Goal: Navigation & Orientation: Find specific page/section

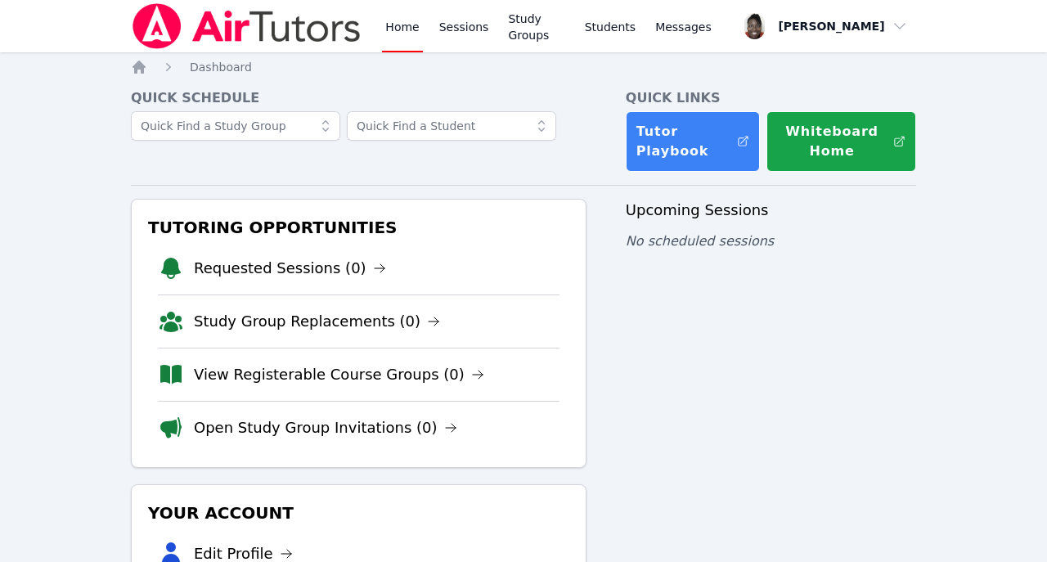
scroll to position [30, 0]
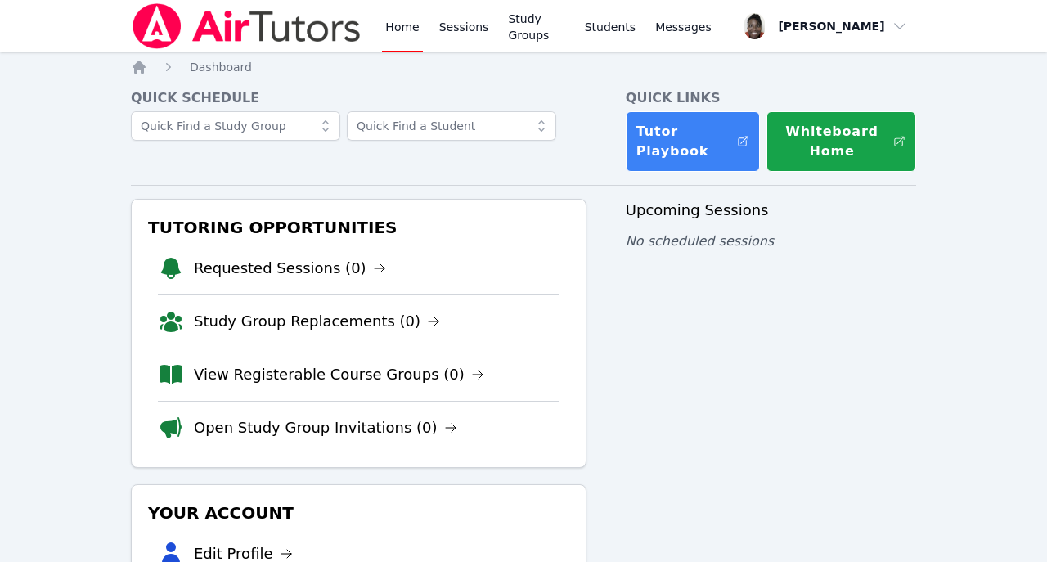
scroll to position [30, 0]
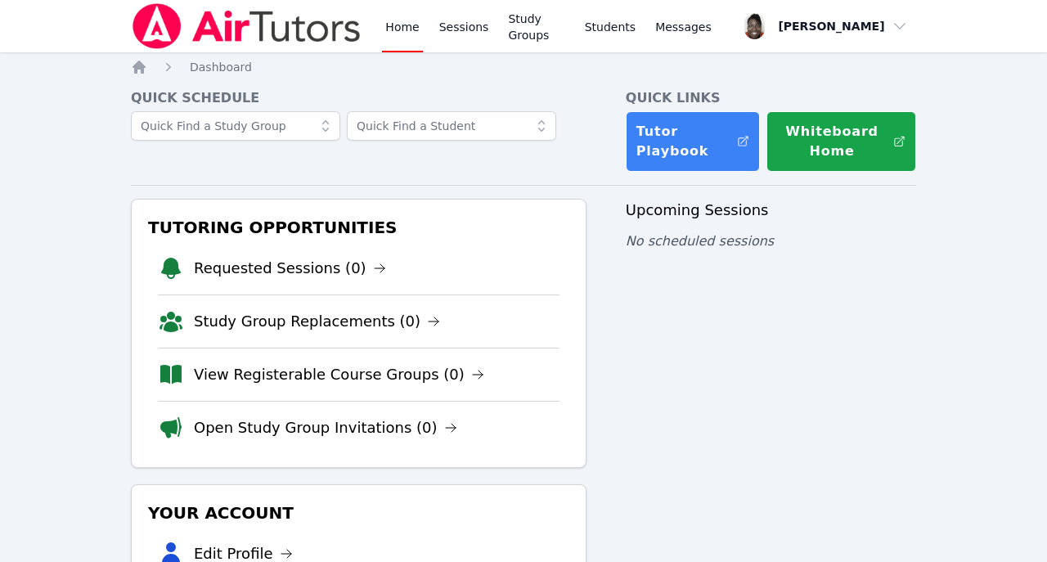
scroll to position [30, 0]
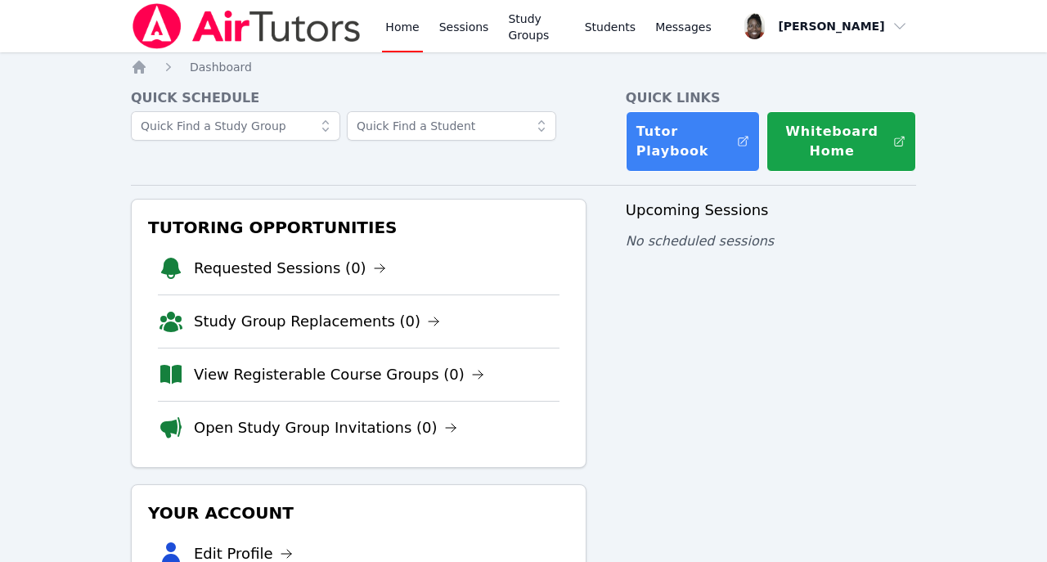
scroll to position [30, 0]
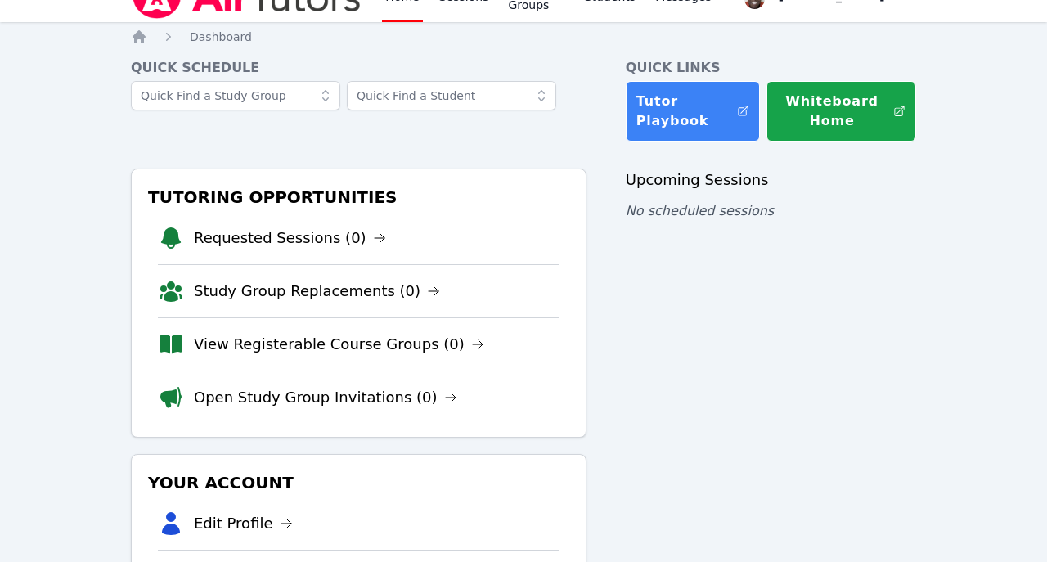
scroll to position [30, 0]
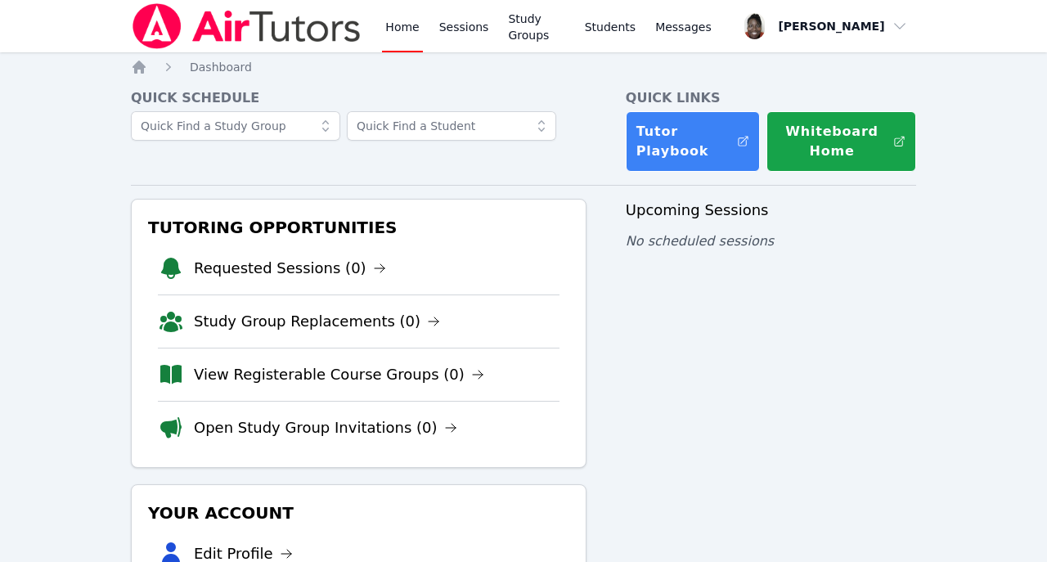
scroll to position [30, 0]
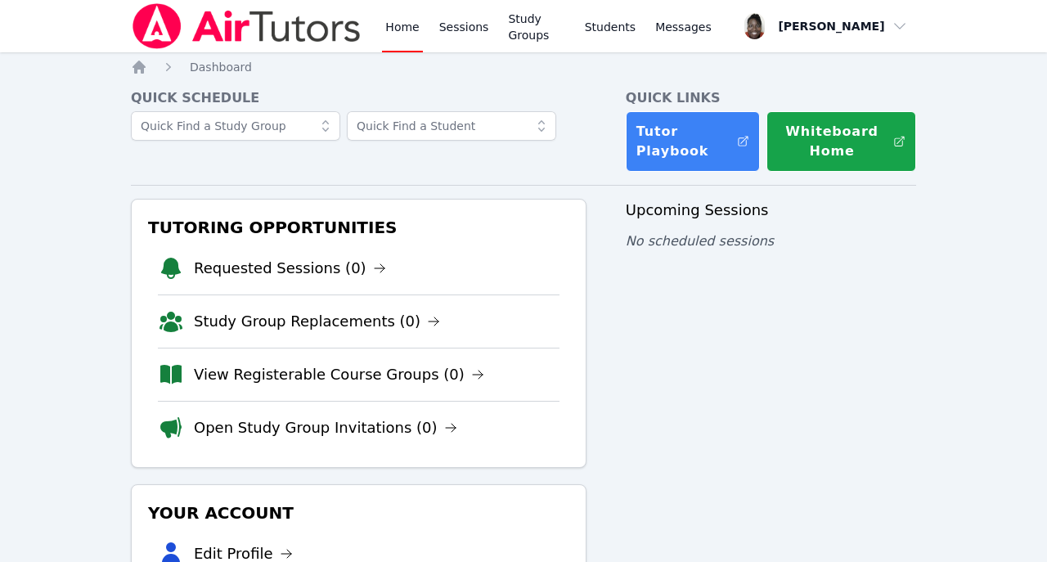
scroll to position [30, 0]
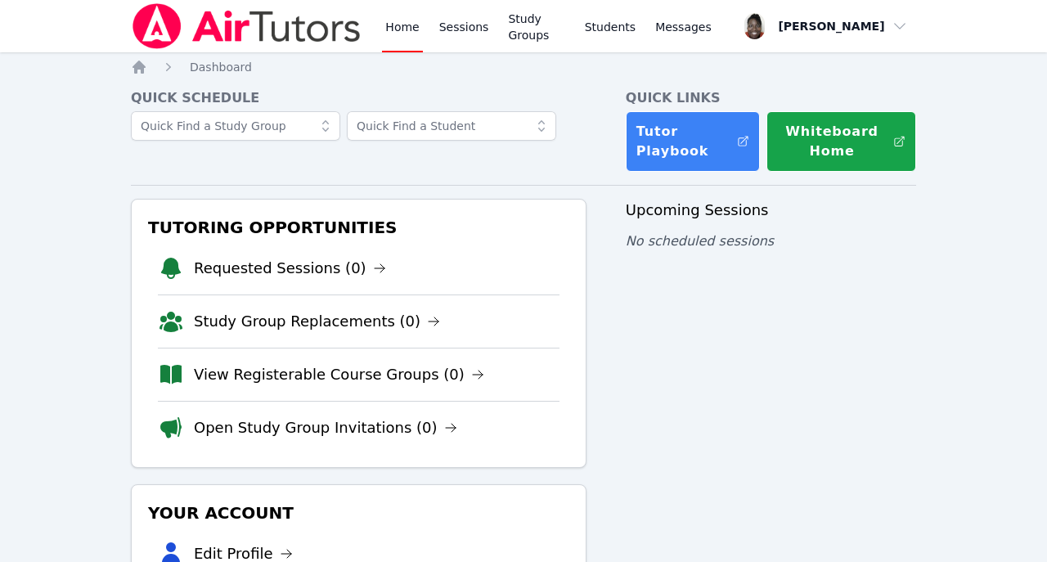
scroll to position [30, 0]
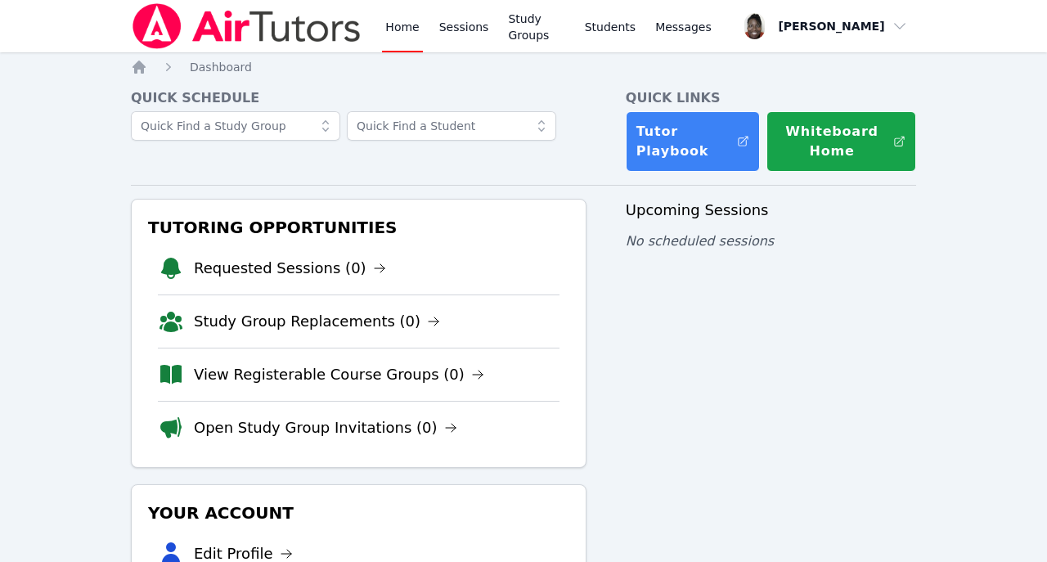
scroll to position [30, 0]
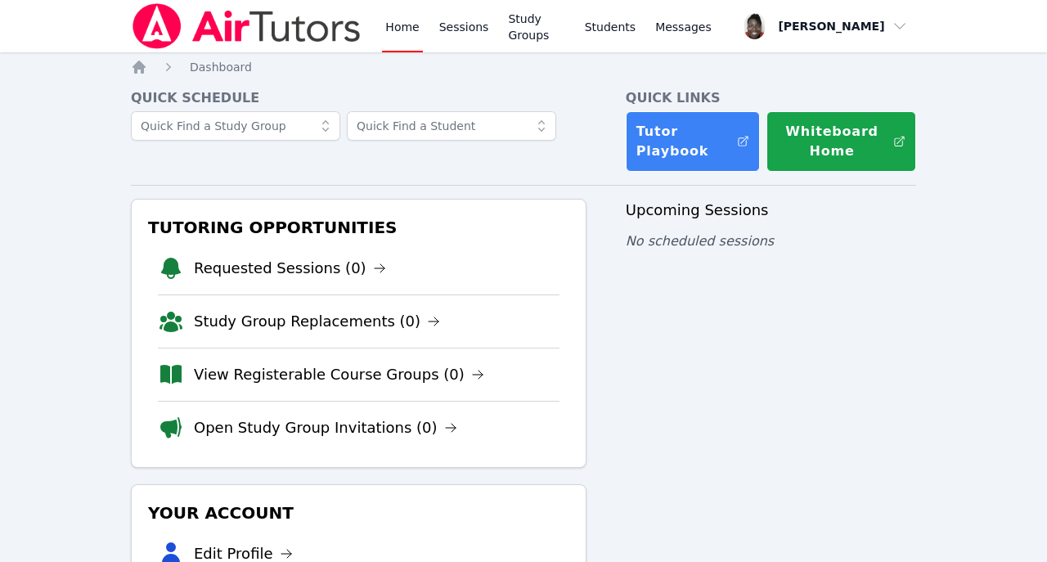
scroll to position [30, 0]
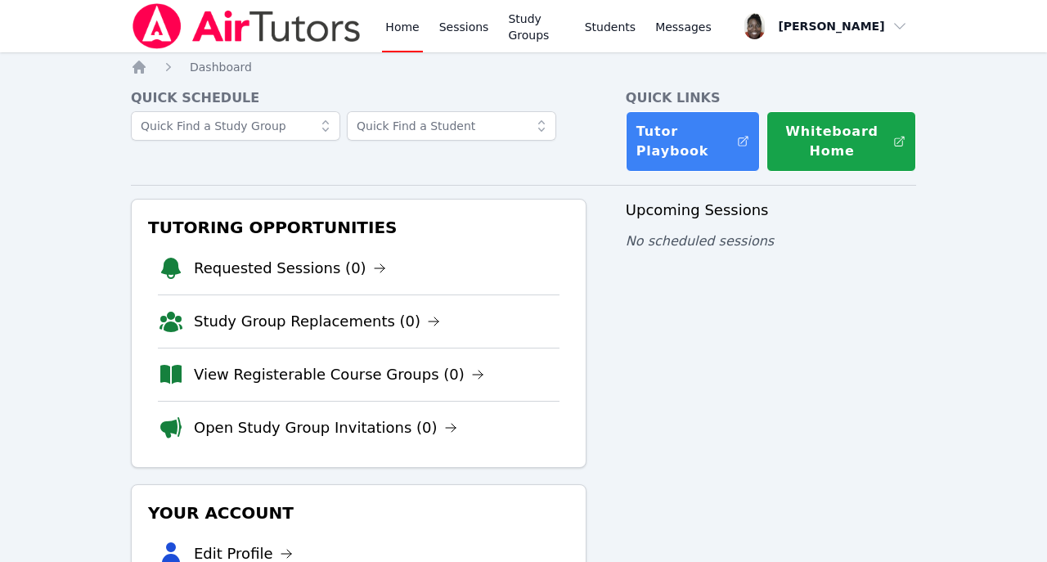
scroll to position [30, 0]
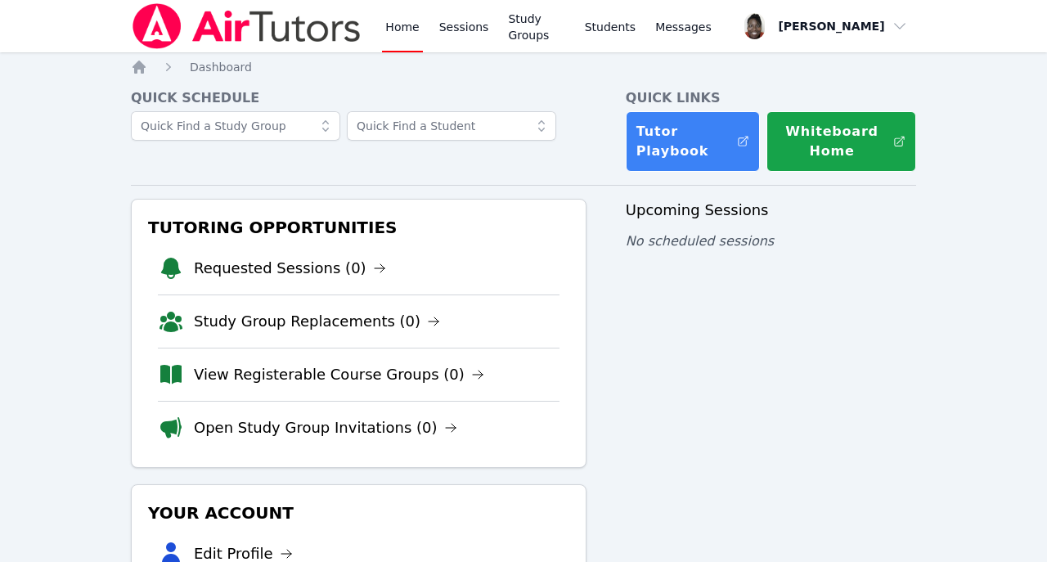
scroll to position [30, 0]
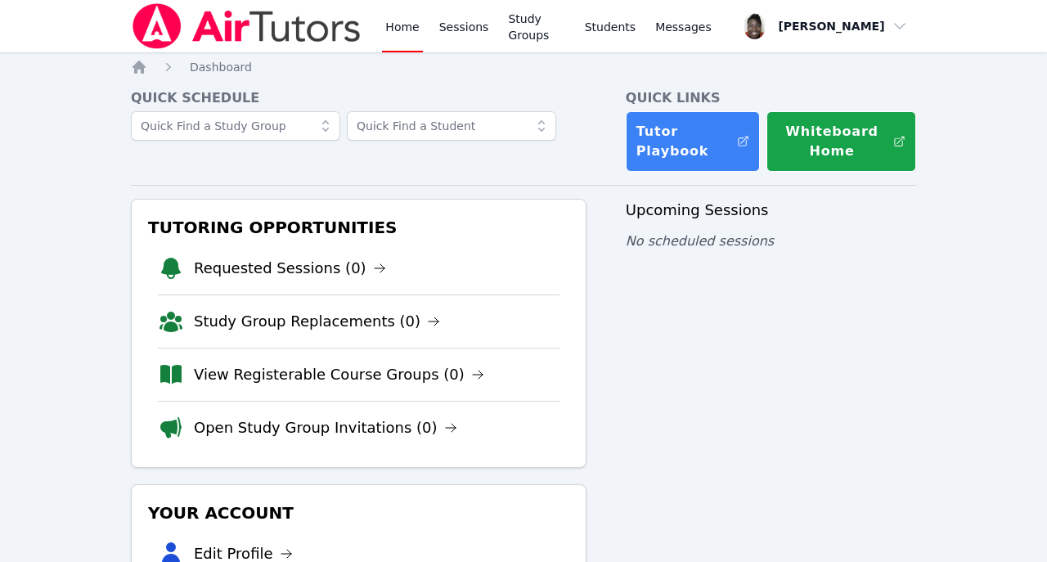
scroll to position [30, 0]
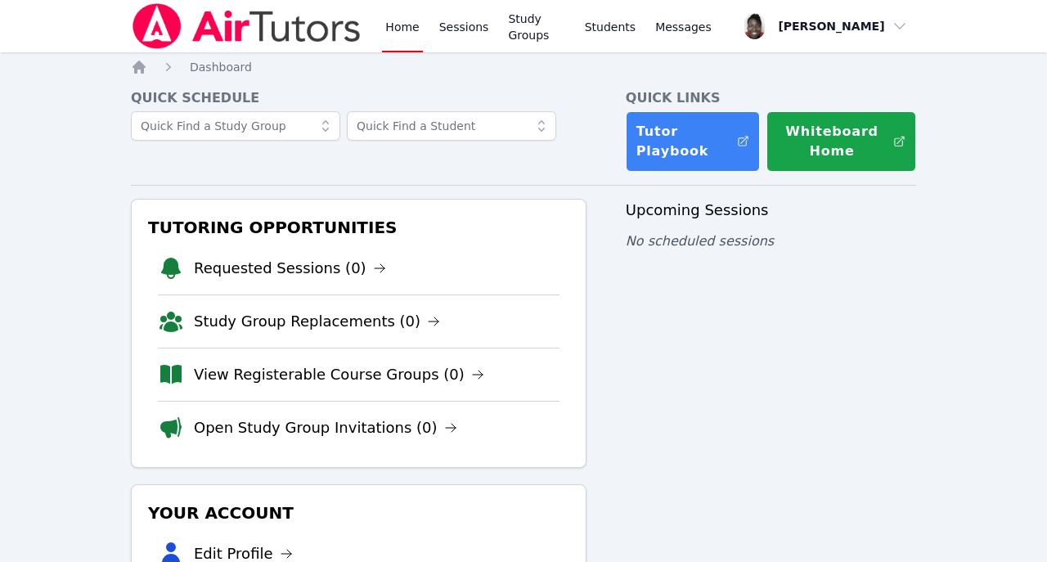
scroll to position [30, 0]
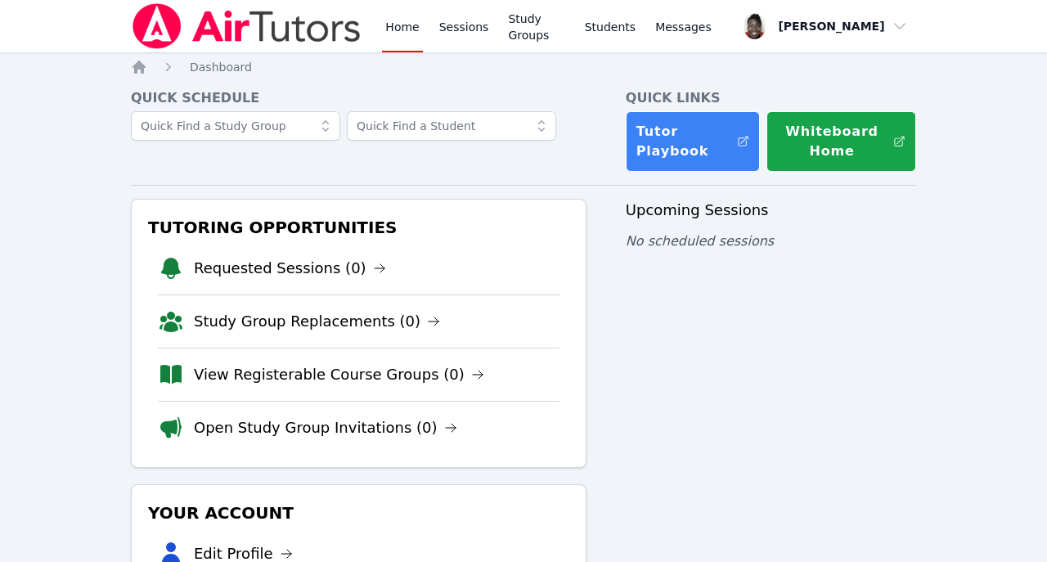
scroll to position [30, 0]
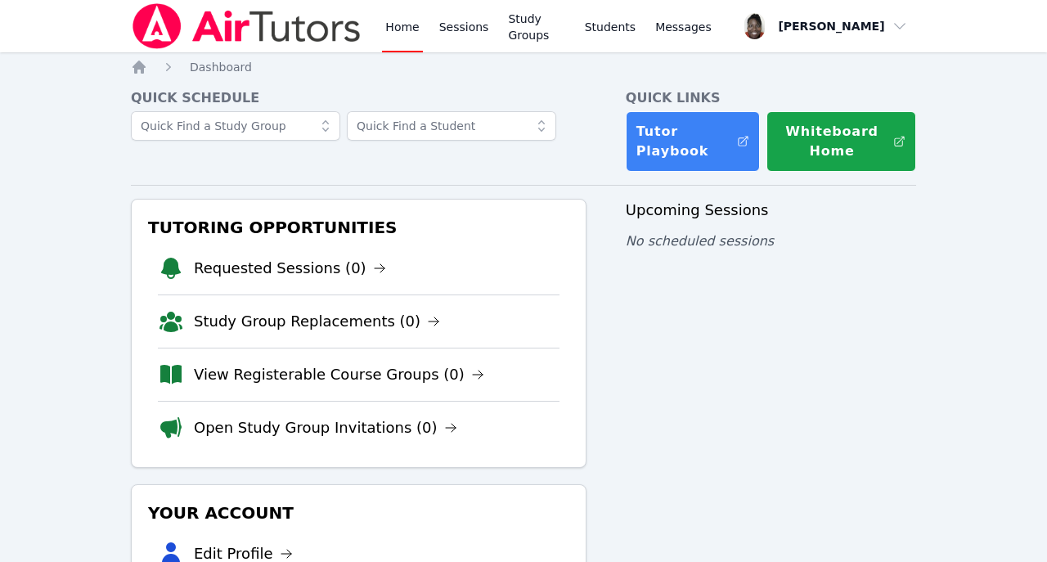
scroll to position [30, 0]
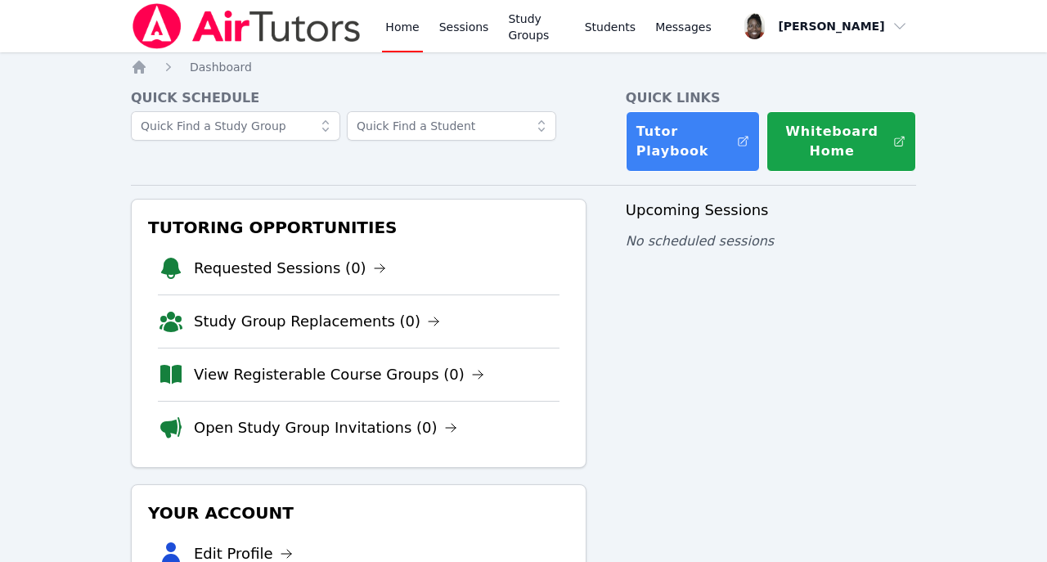
scroll to position [30, 0]
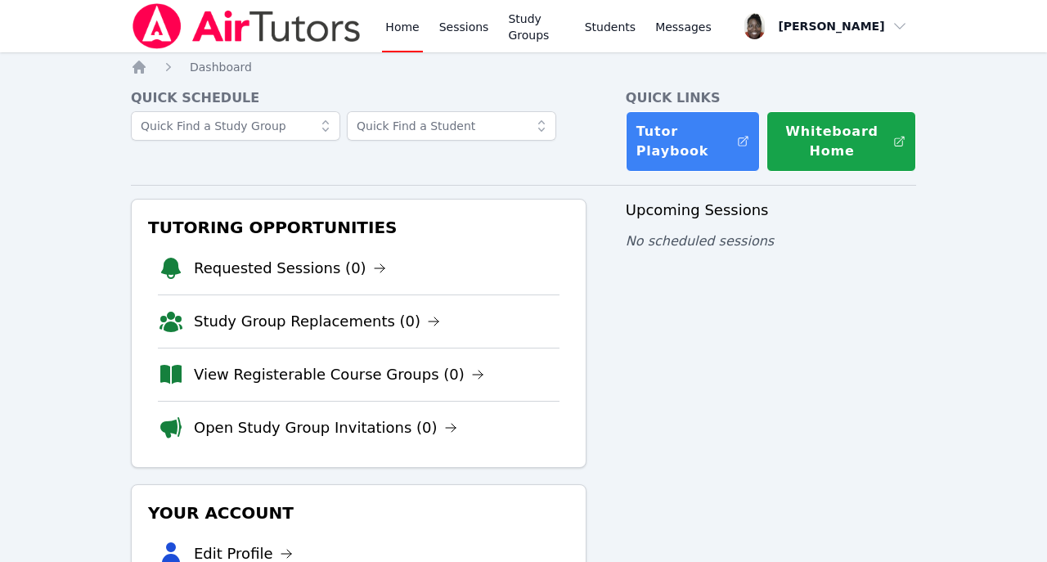
scroll to position [30, 0]
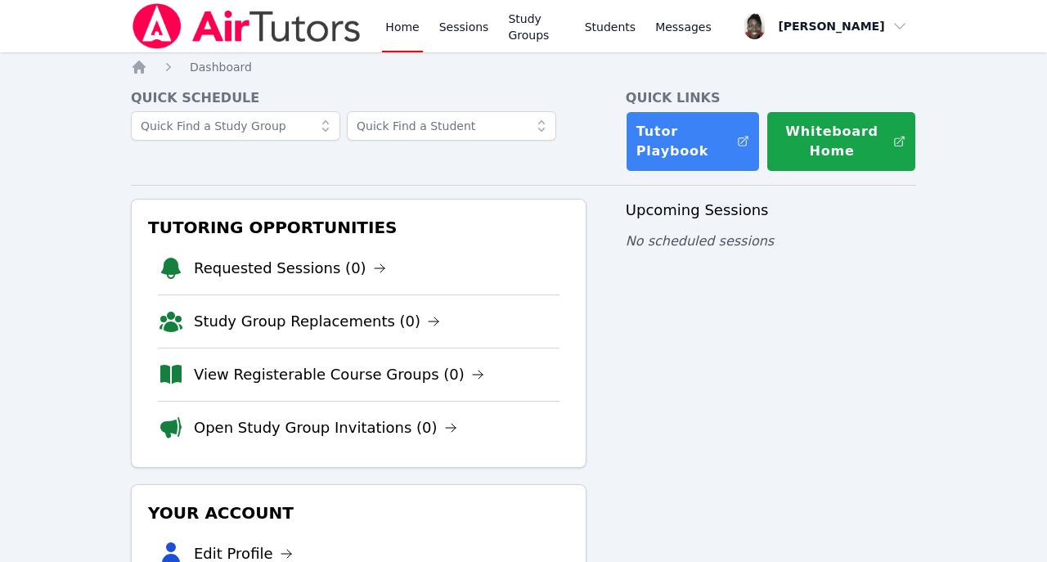
scroll to position [30, 0]
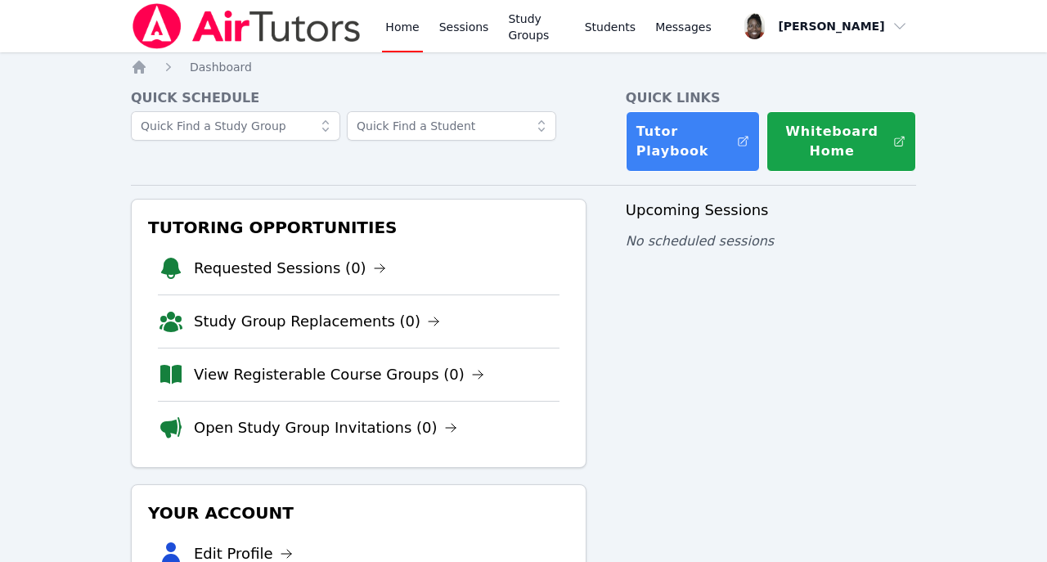
scroll to position [30, 0]
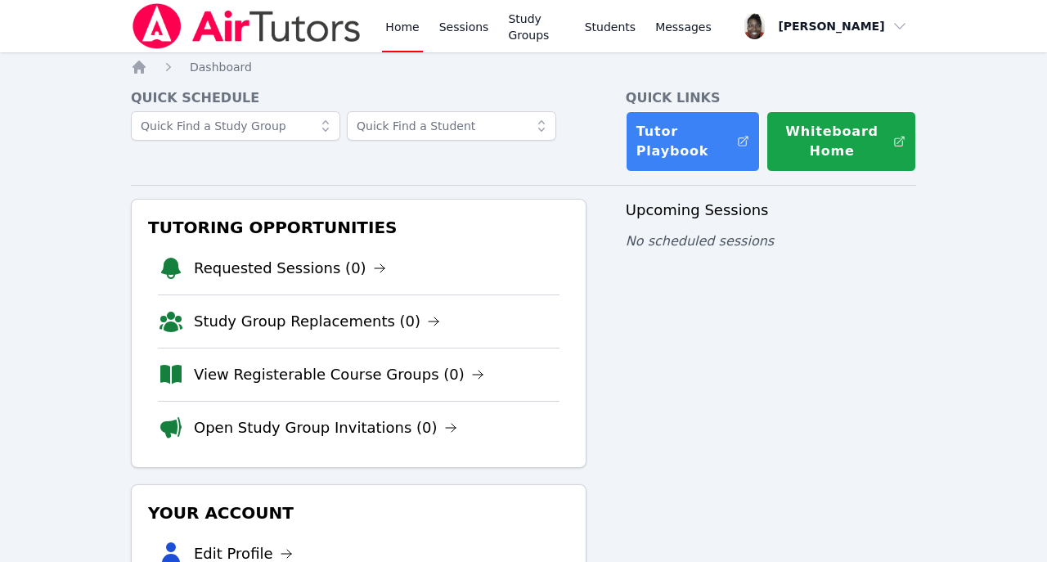
scroll to position [30, 0]
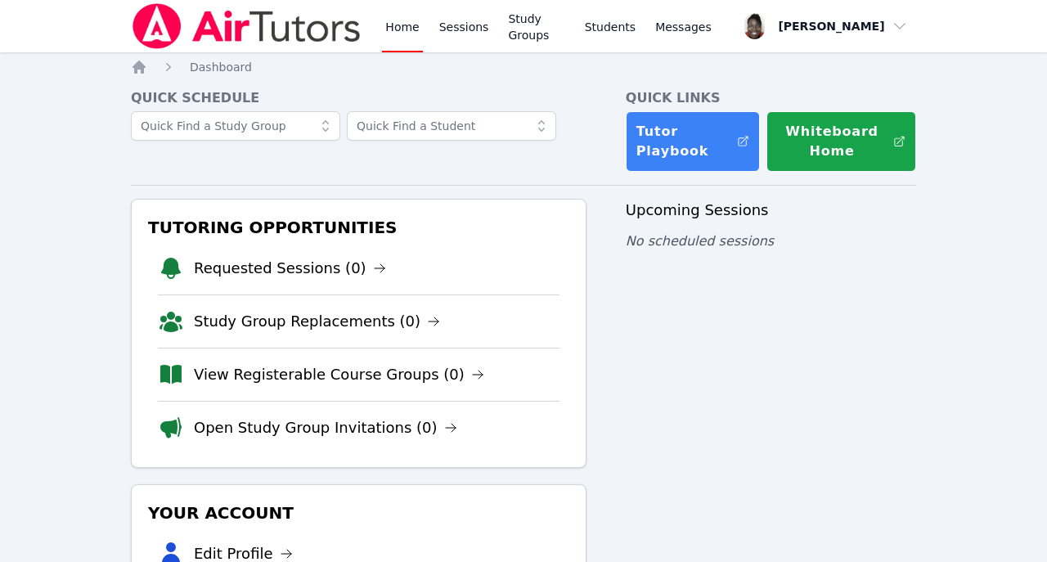
scroll to position [30, 0]
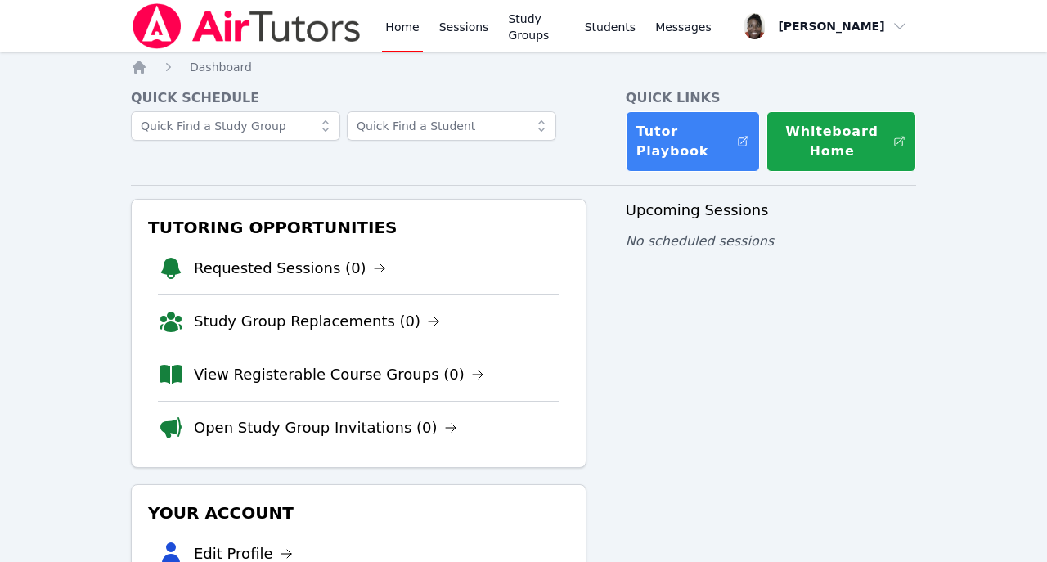
scroll to position [30, 0]
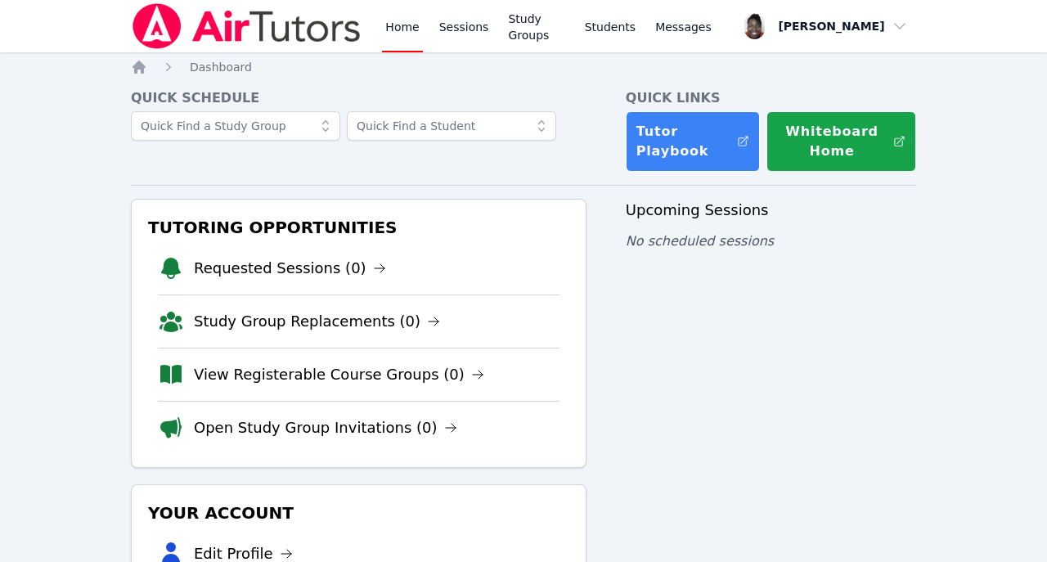
scroll to position [30, 0]
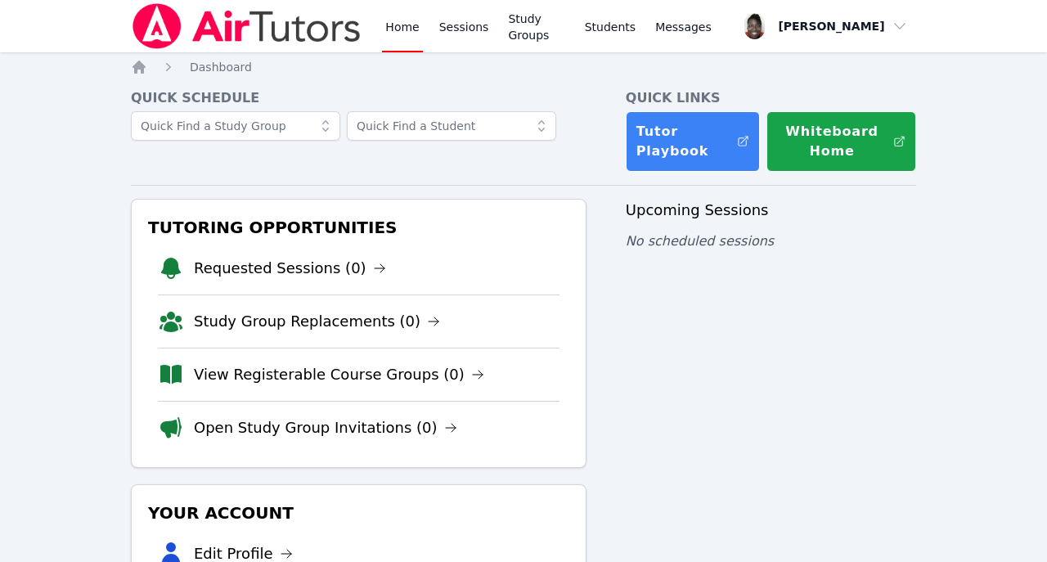
scroll to position [30, 0]
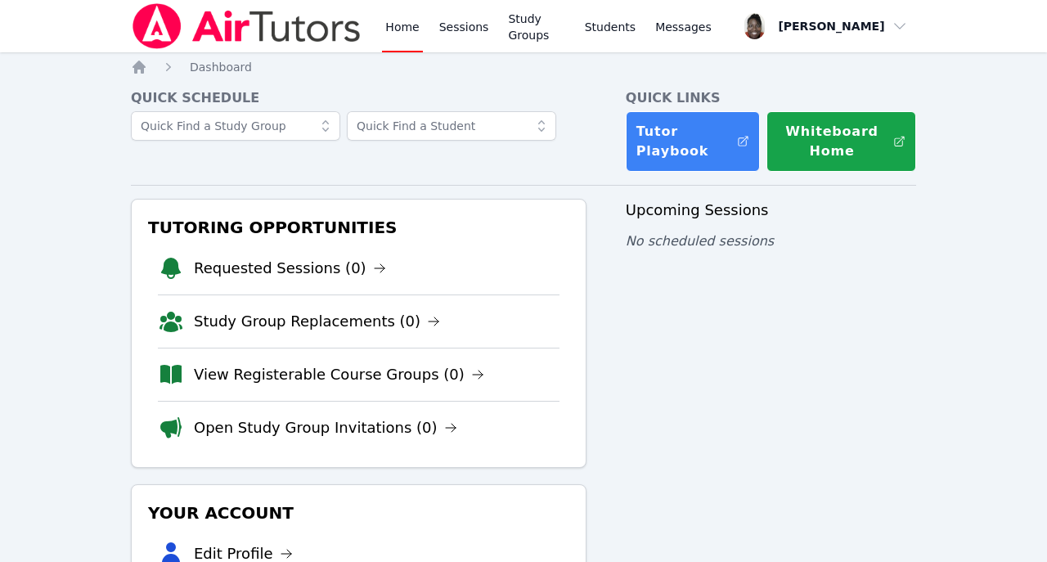
scroll to position [30, 0]
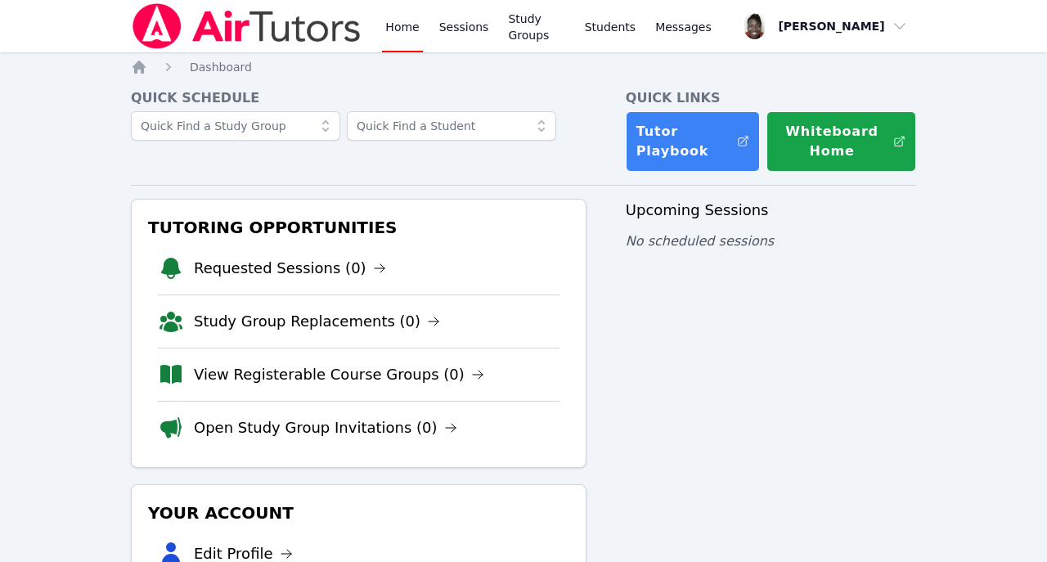
scroll to position [30, 0]
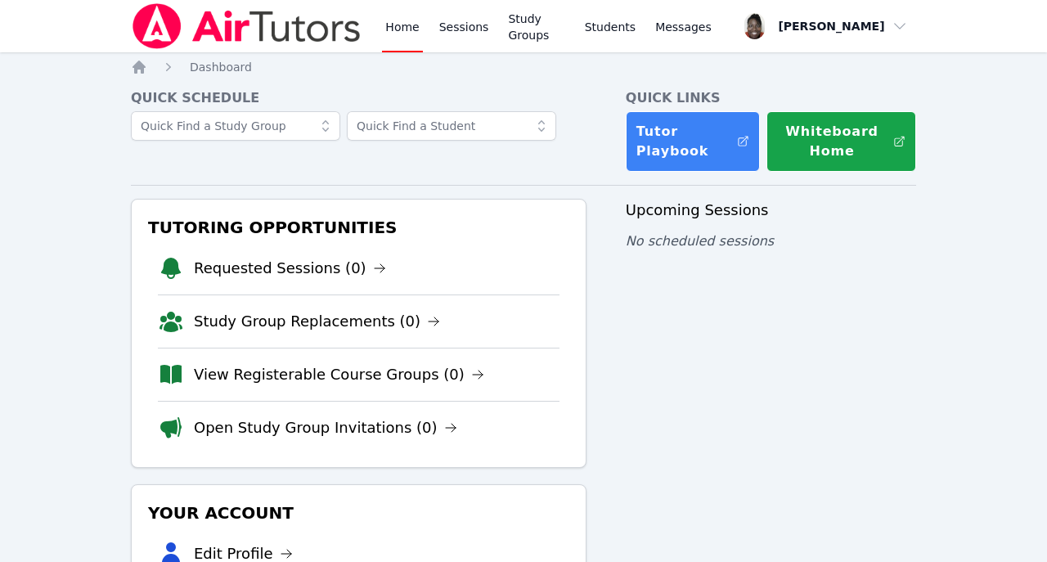
scroll to position [30, 0]
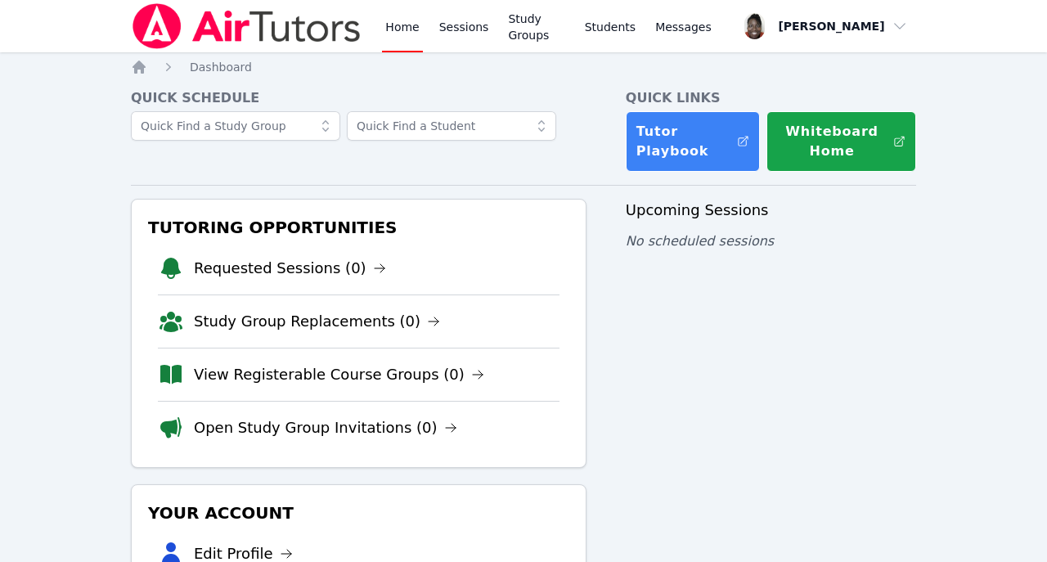
scroll to position [30, 0]
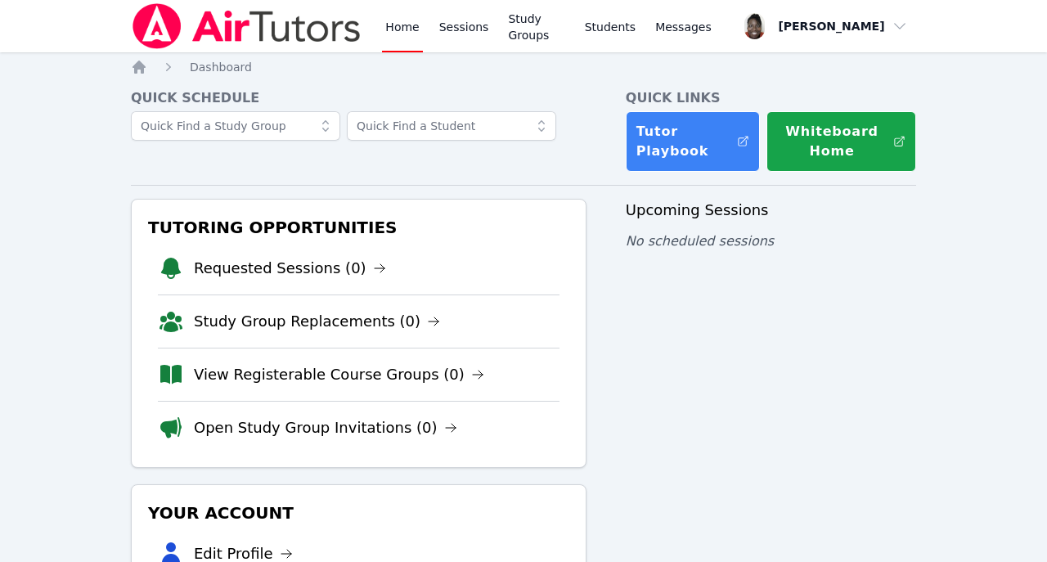
scroll to position [30, 0]
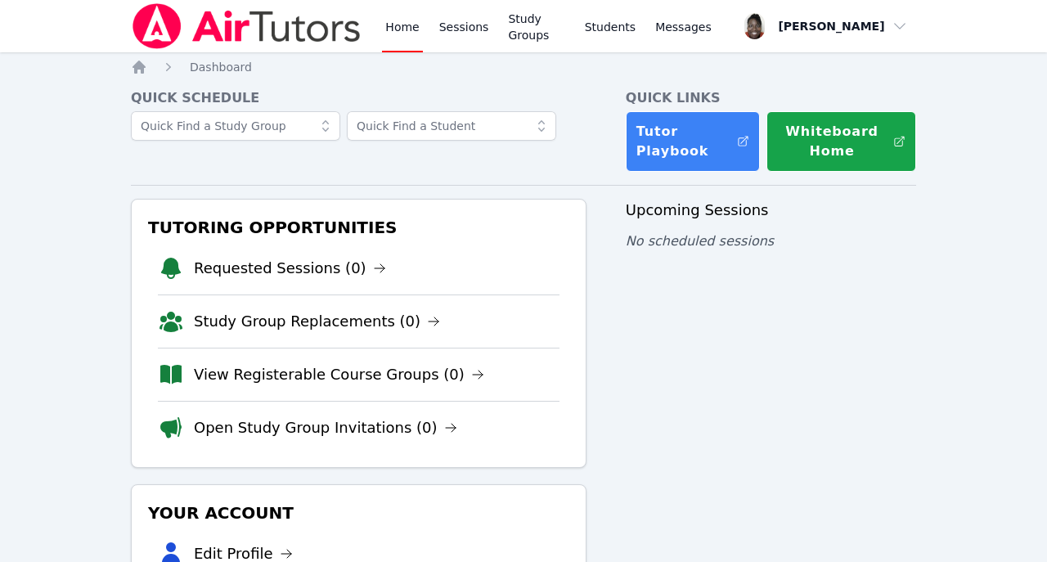
scroll to position [30, 0]
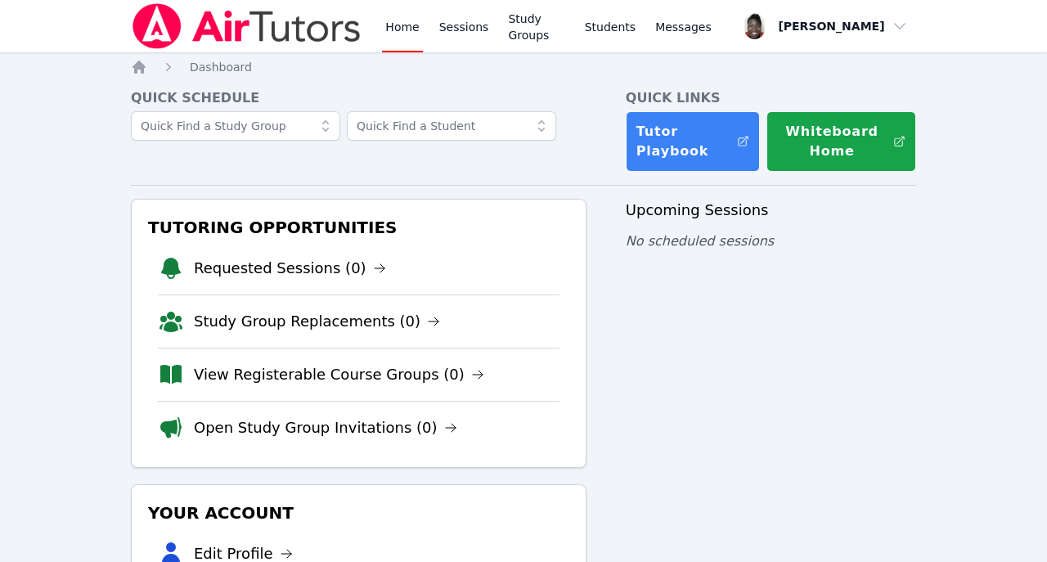
scroll to position [30, 0]
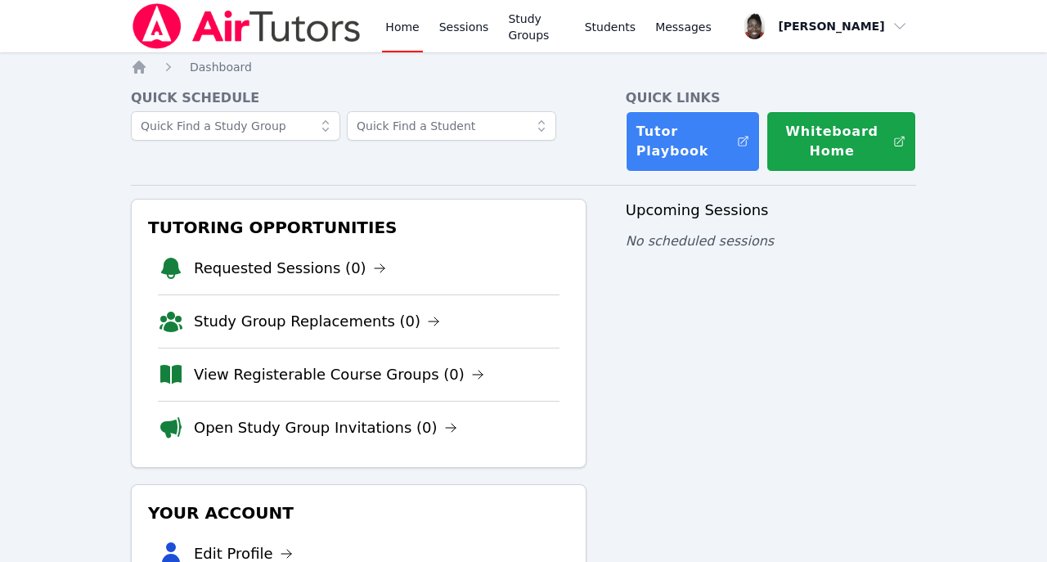
scroll to position [30, 0]
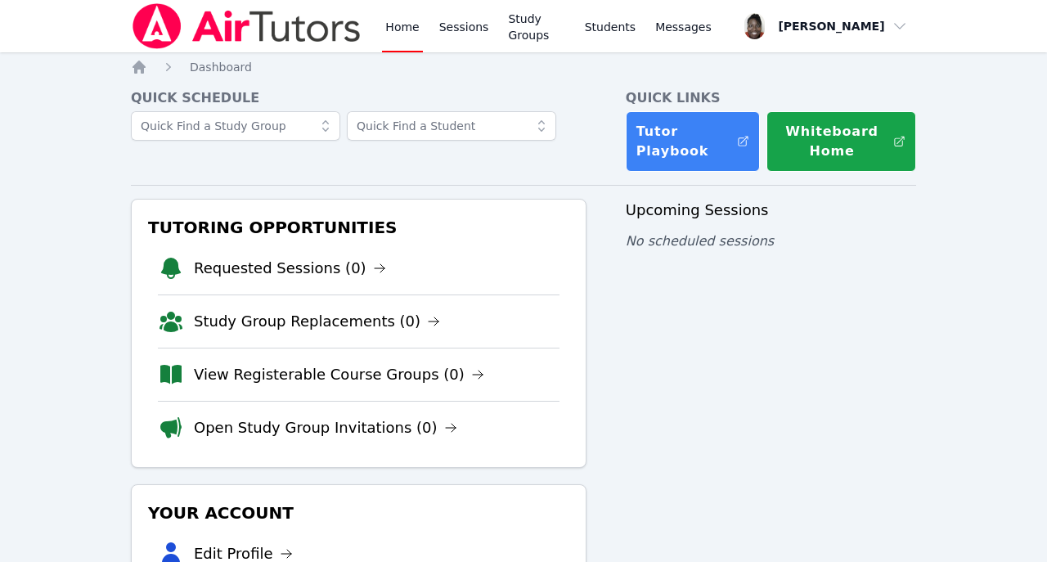
scroll to position [30, 0]
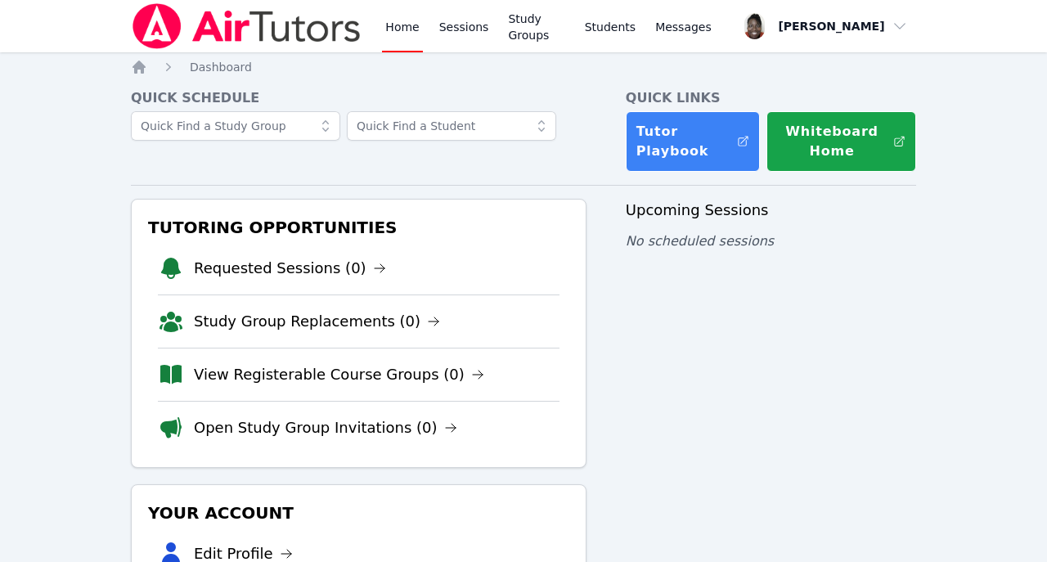
scroll to position [30, 0]
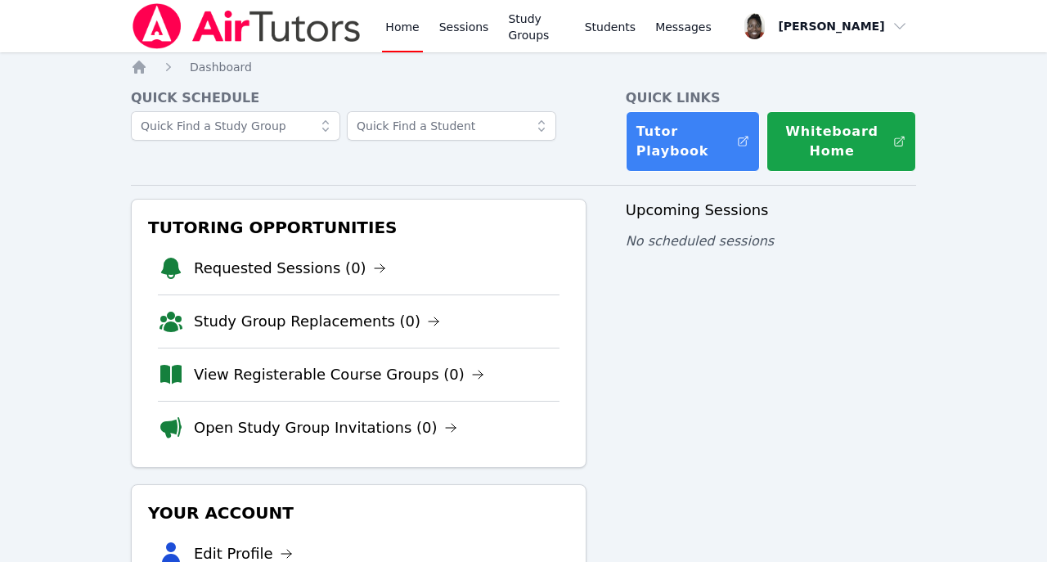
scroll to position [30, 0]
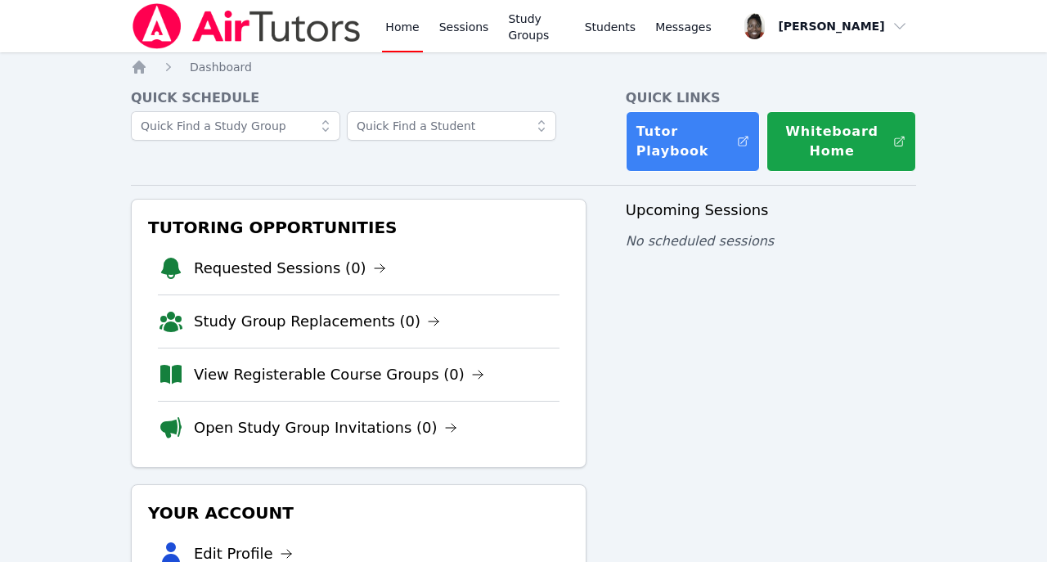
scroll to position [30, 0]
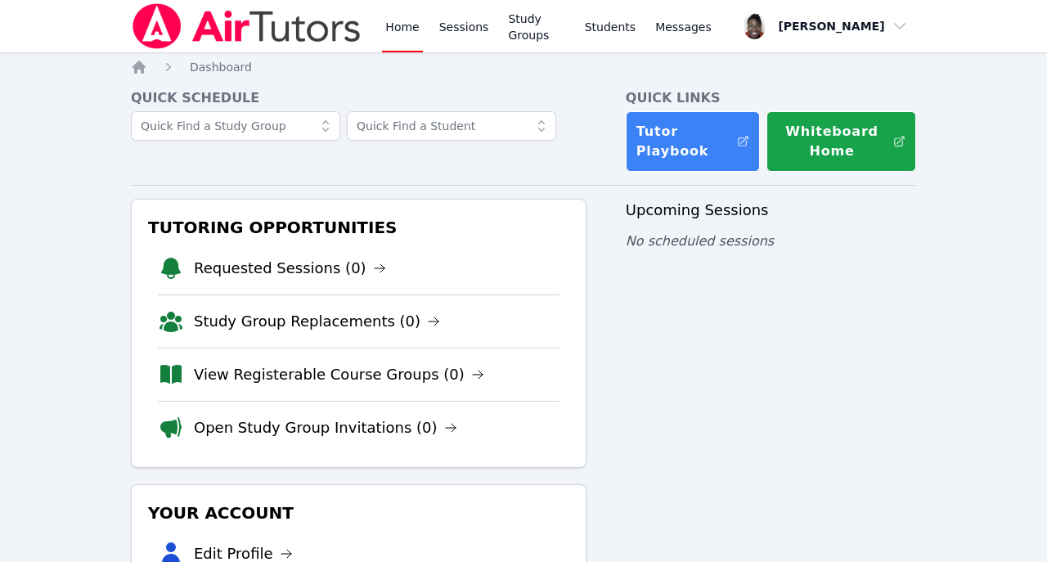
scroll to position [30, 0]
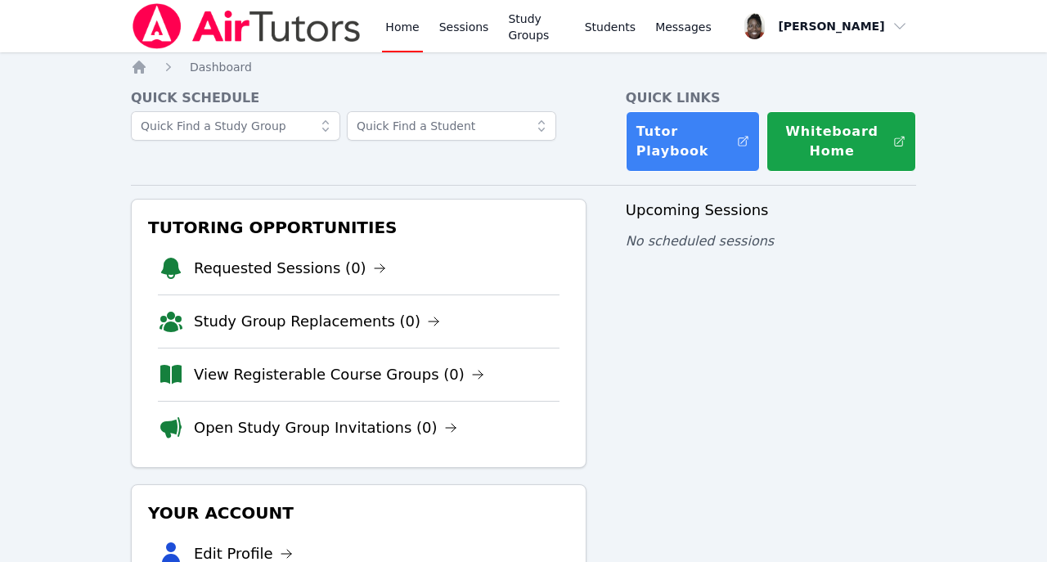
scroll to position [30, 0]
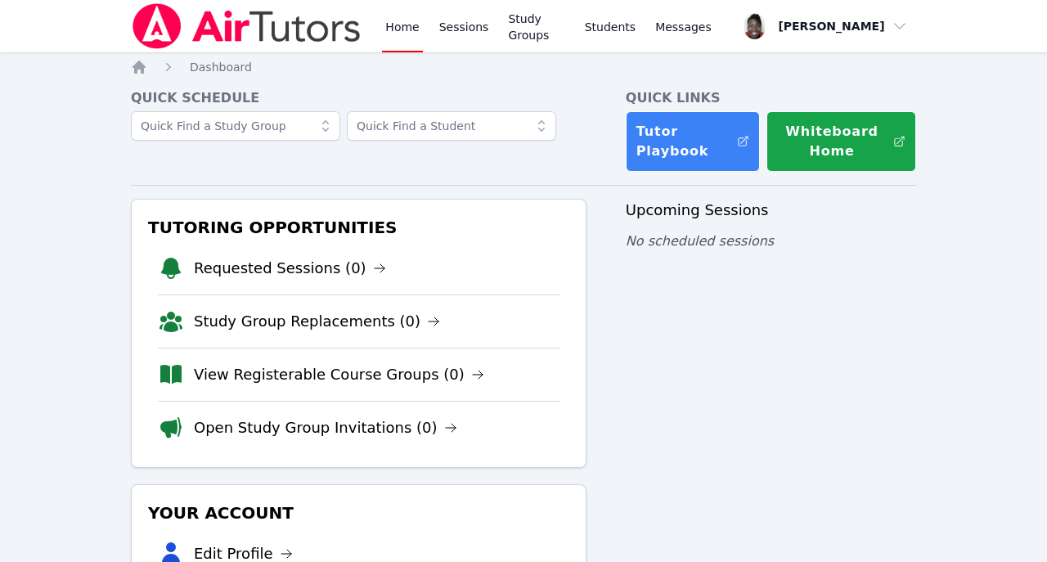
scroll to position [30, 0]
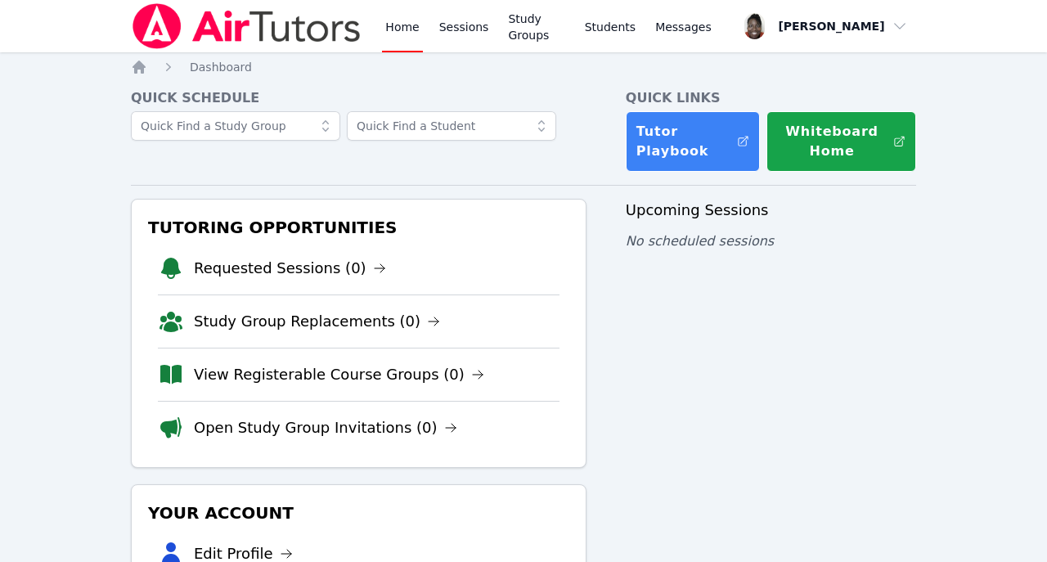
scroll to position [30, 0]
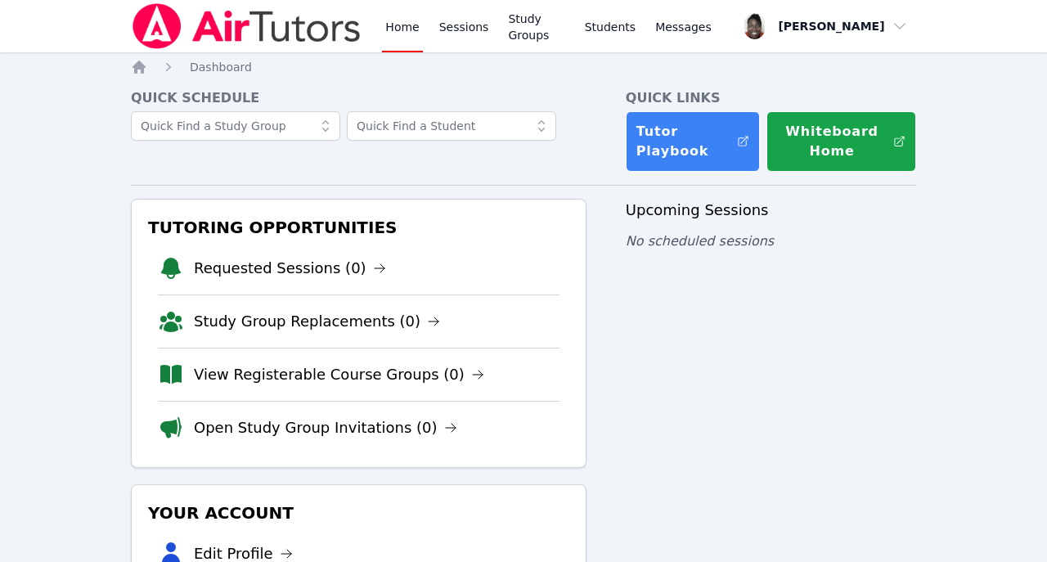
scroll to position [30, 0]
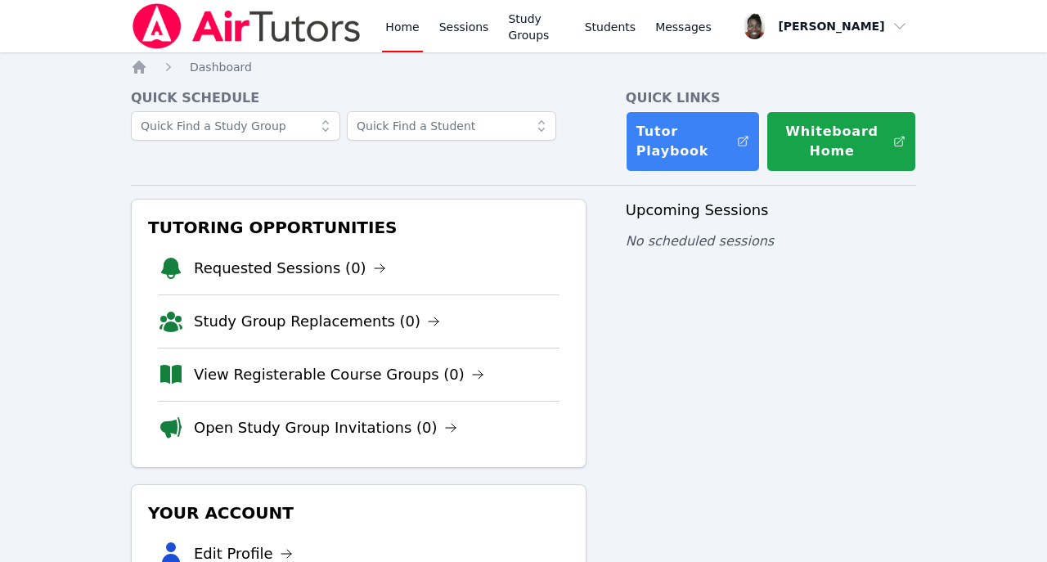
scroll to position [30, 0]
